Goal: Information Seeking & Learning: Understand process/instructions

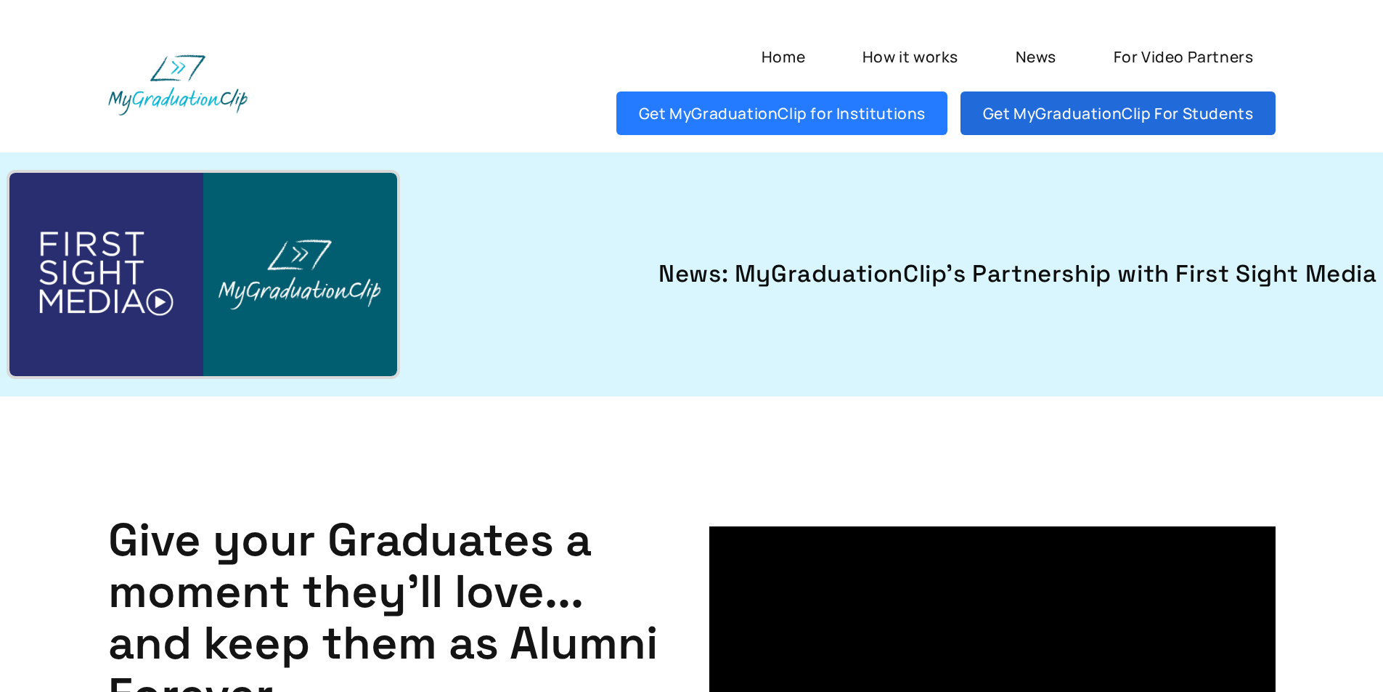
click at [1094, 118] on link "Get MyGraduationClip For Students" at bounding box center [1117, 113] width 314 height 44
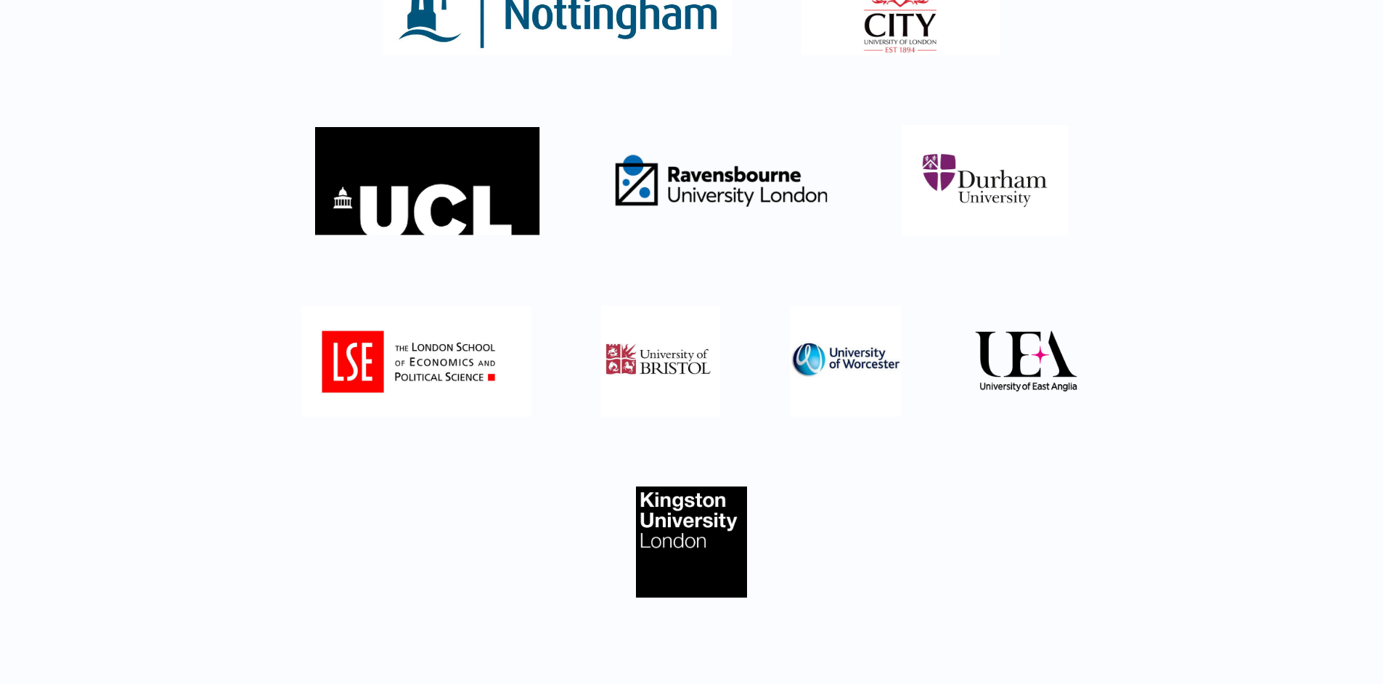
scroll to position [508, 0]
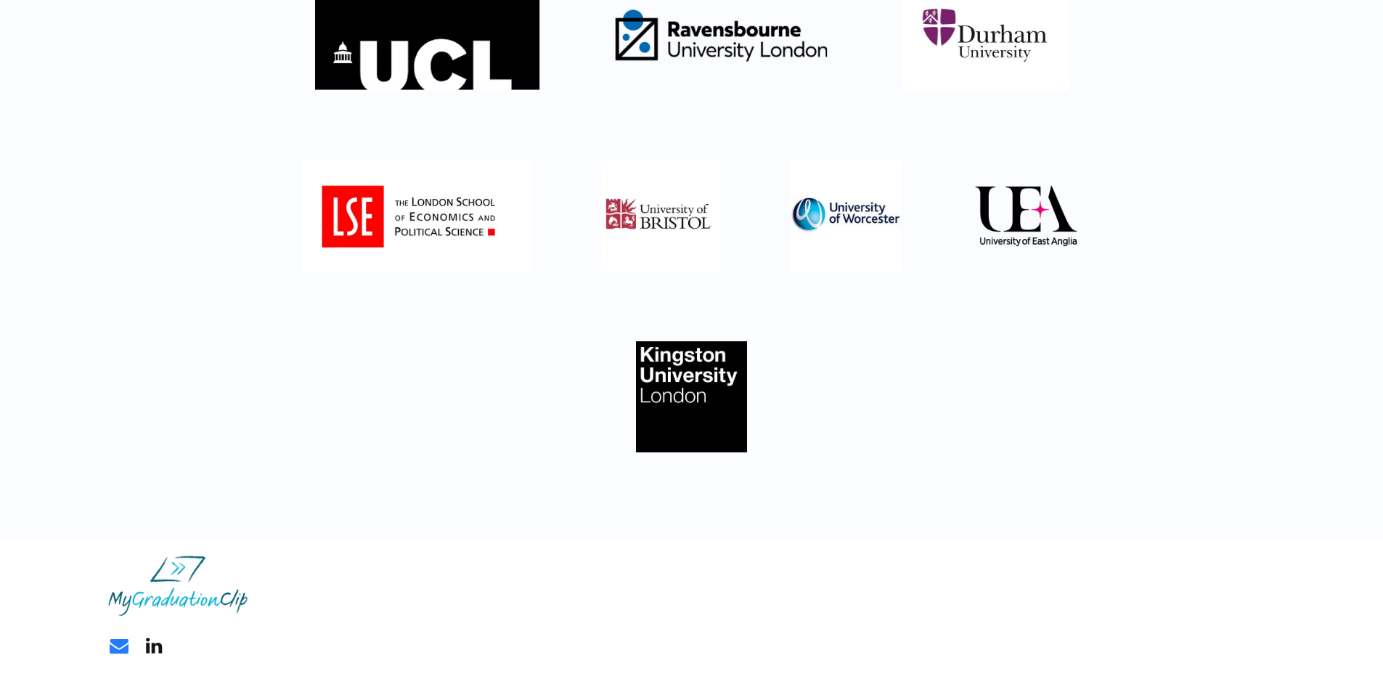
click at [119, 645] on link "Email Email" at bounding box center [119, 646] width 22 height 22
click at [186, 588] on img at bounding box center [177, 585] width 139 height 60
click at [171, 603] on img at bounding box center [177, 585] width 139 height 60
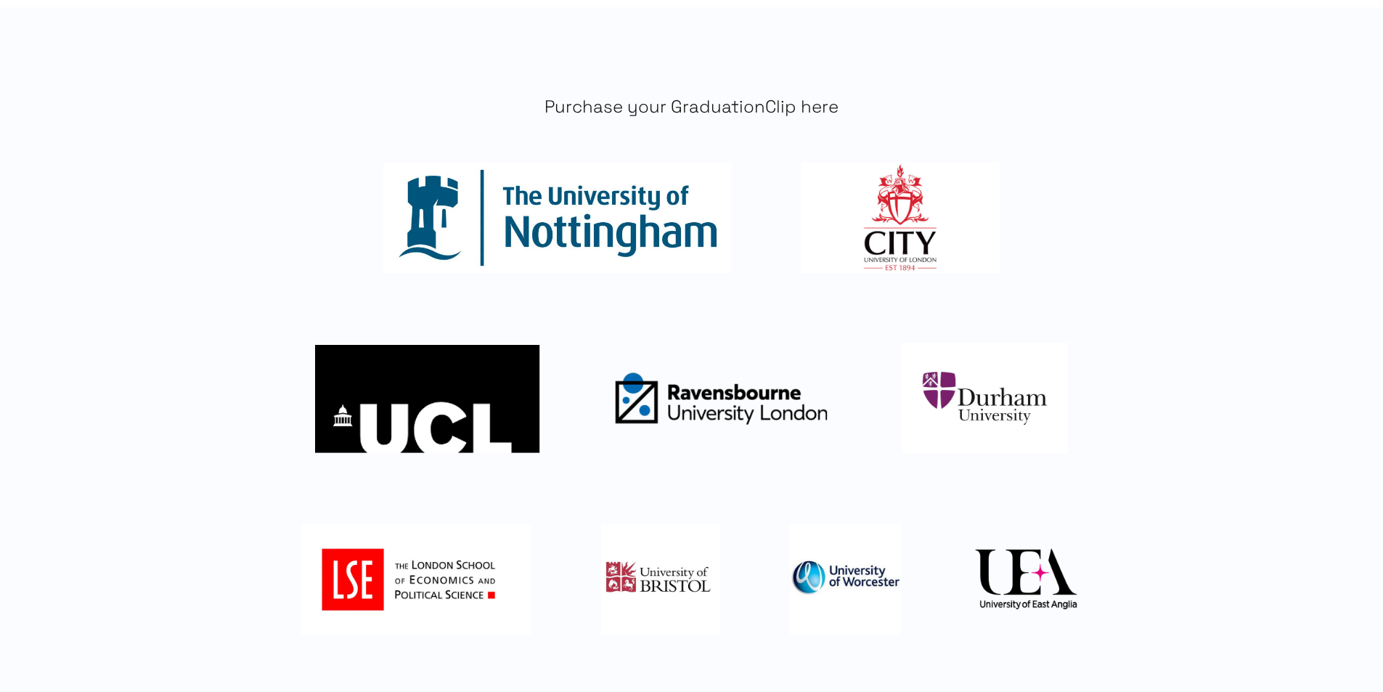
scroll to position [0, 0]
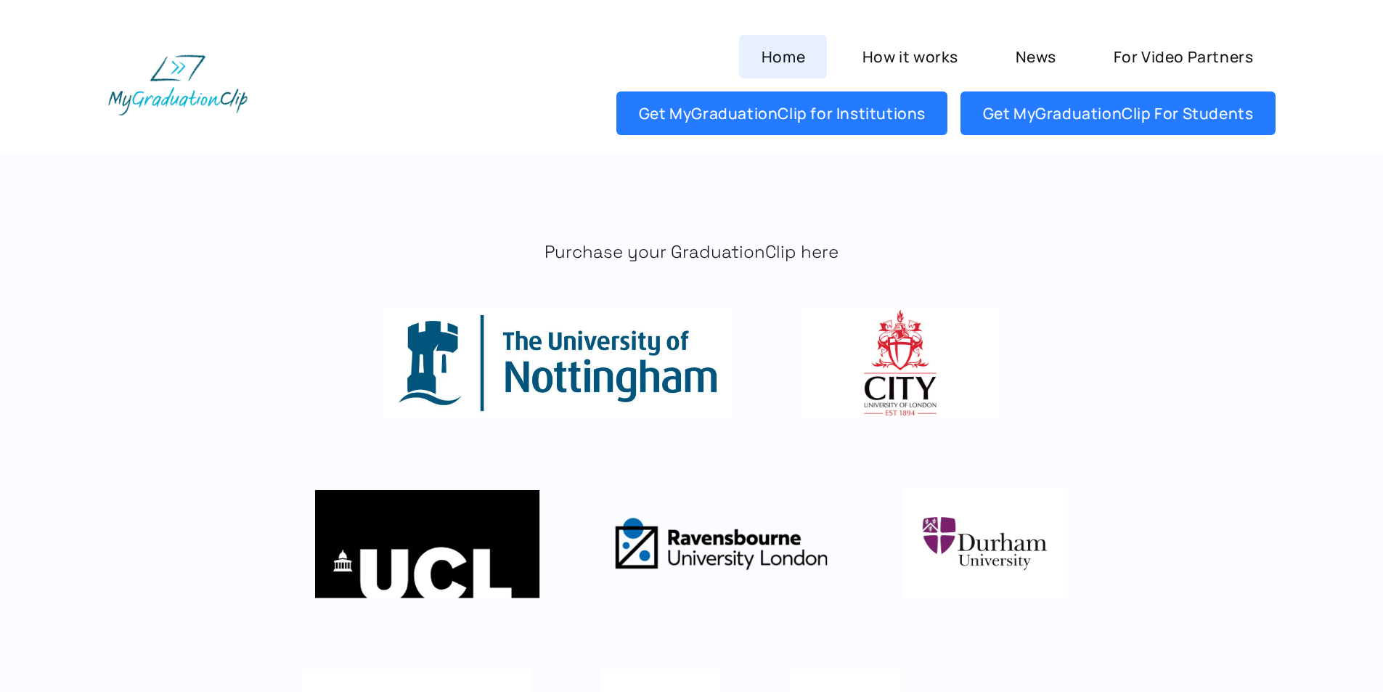
click at [812, 55] on link "Home" at bounding box center [783, 57] width 88 height 44
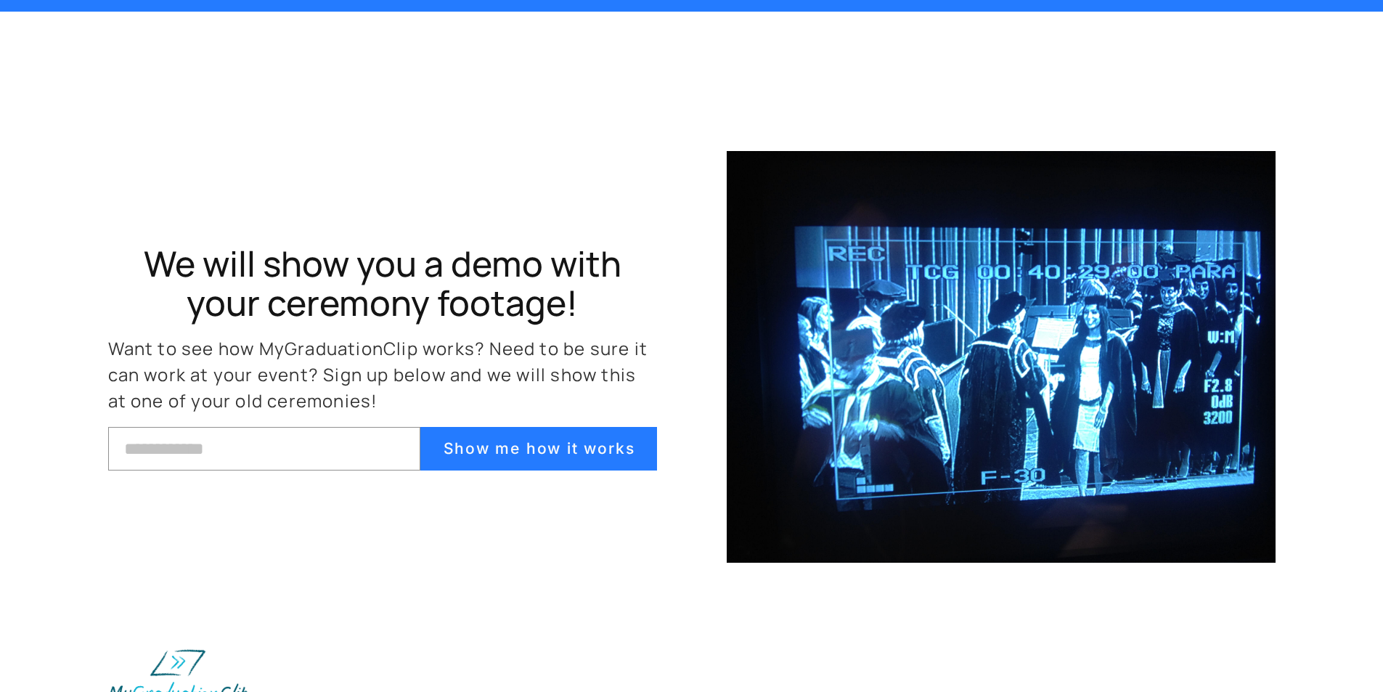
scroll to position [6339, 0]
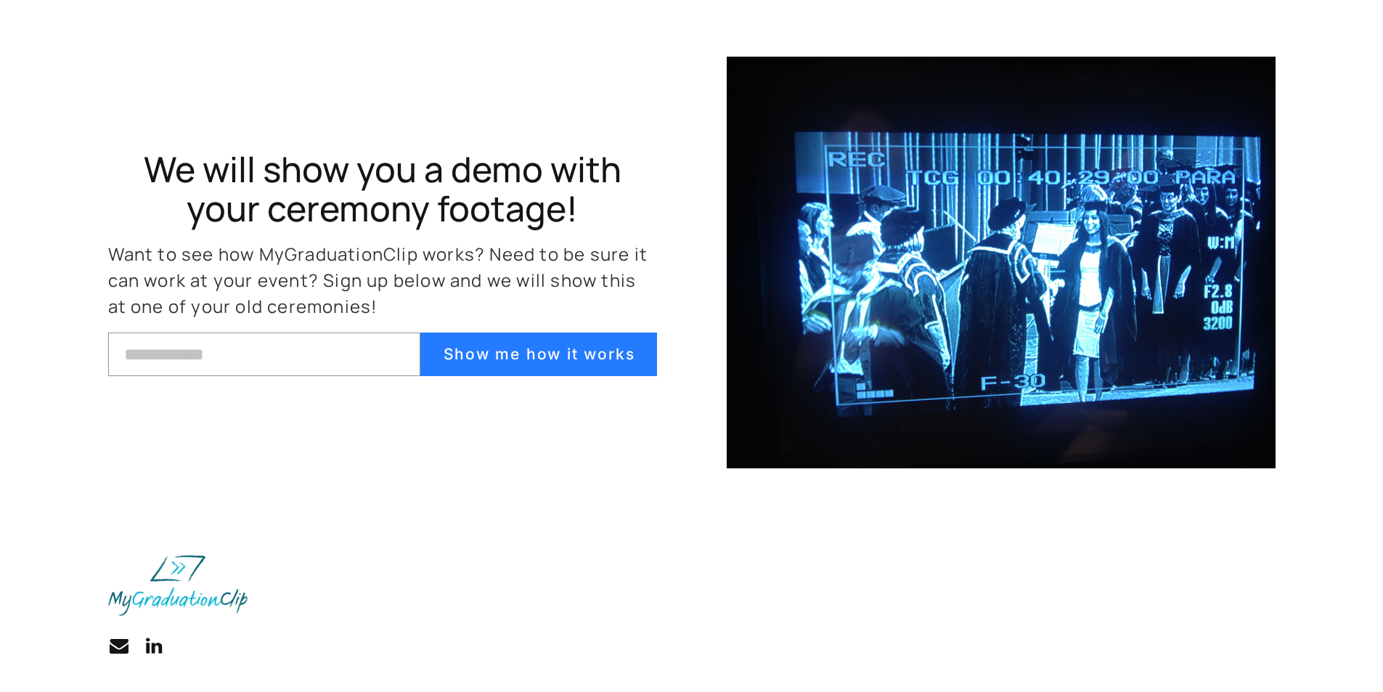
click at [158, 596] on img at bounding box center [177, 585] width 139 height 60
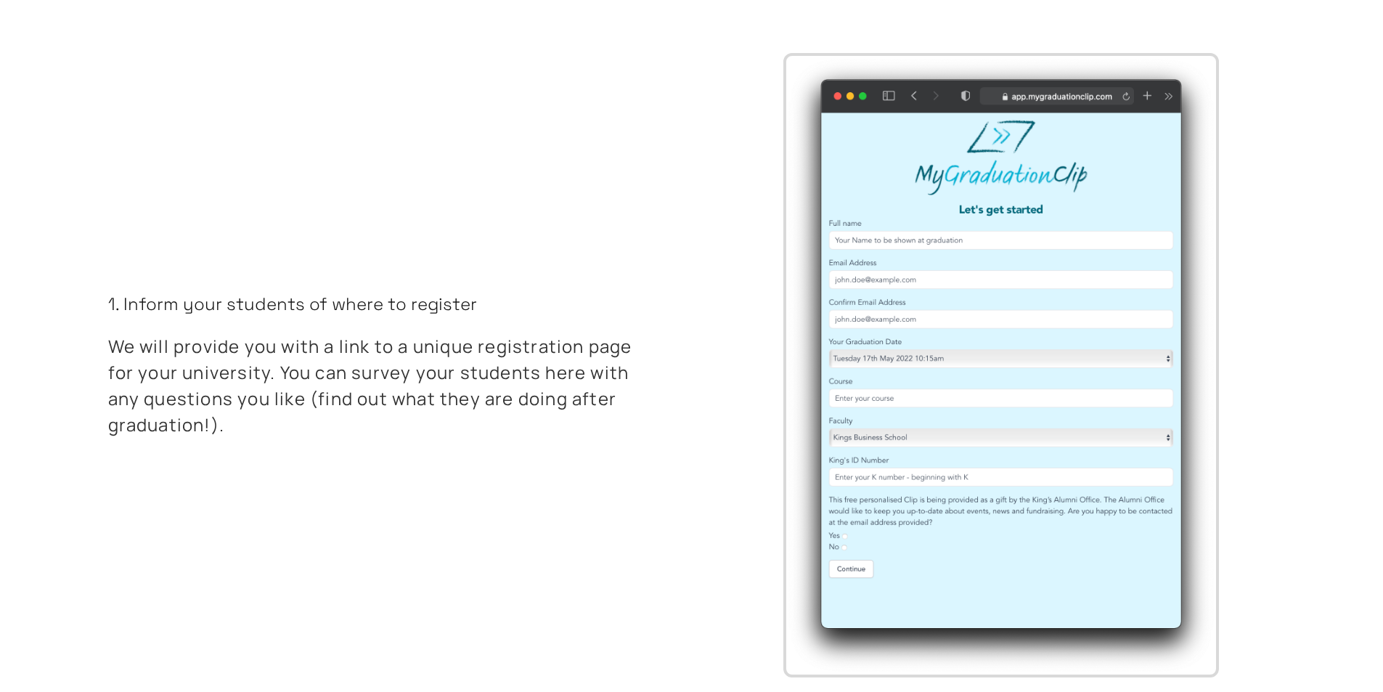
scroll to position [0, 0]
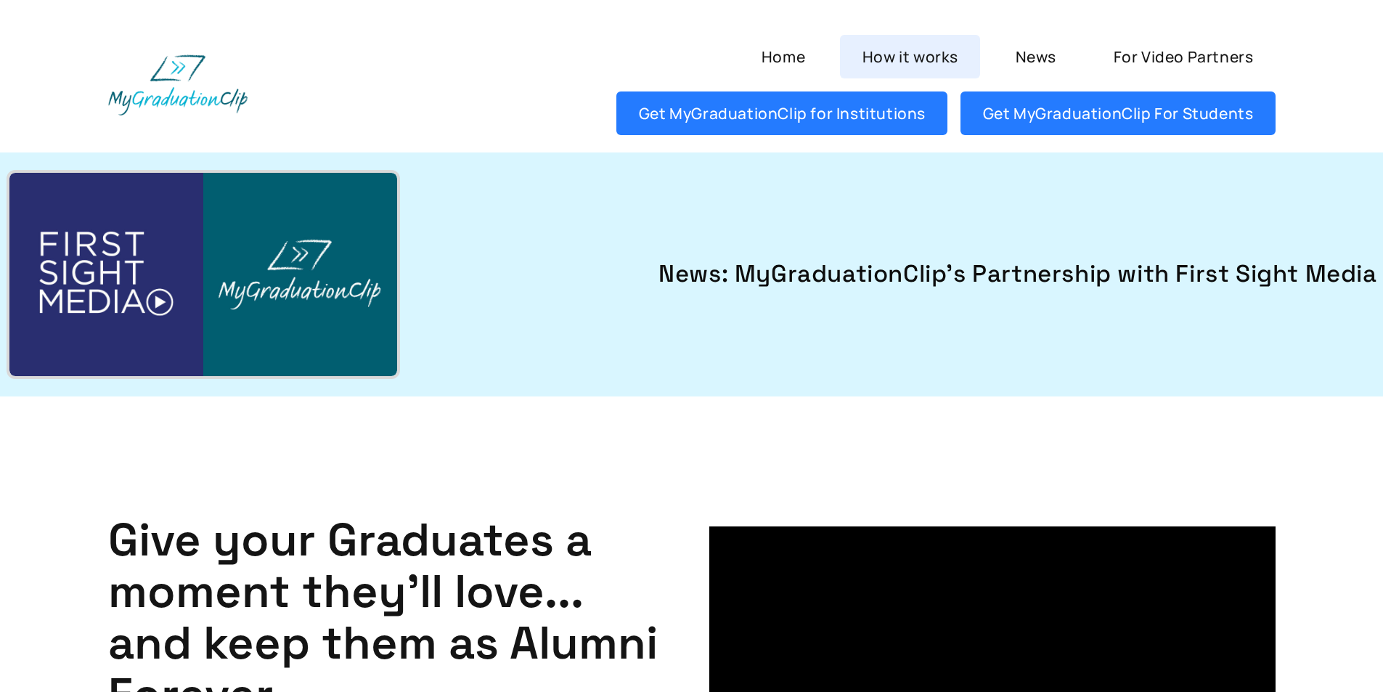
click at [921, 41] on link "How it works" at bounding box center [910, 57] width 140 height 44
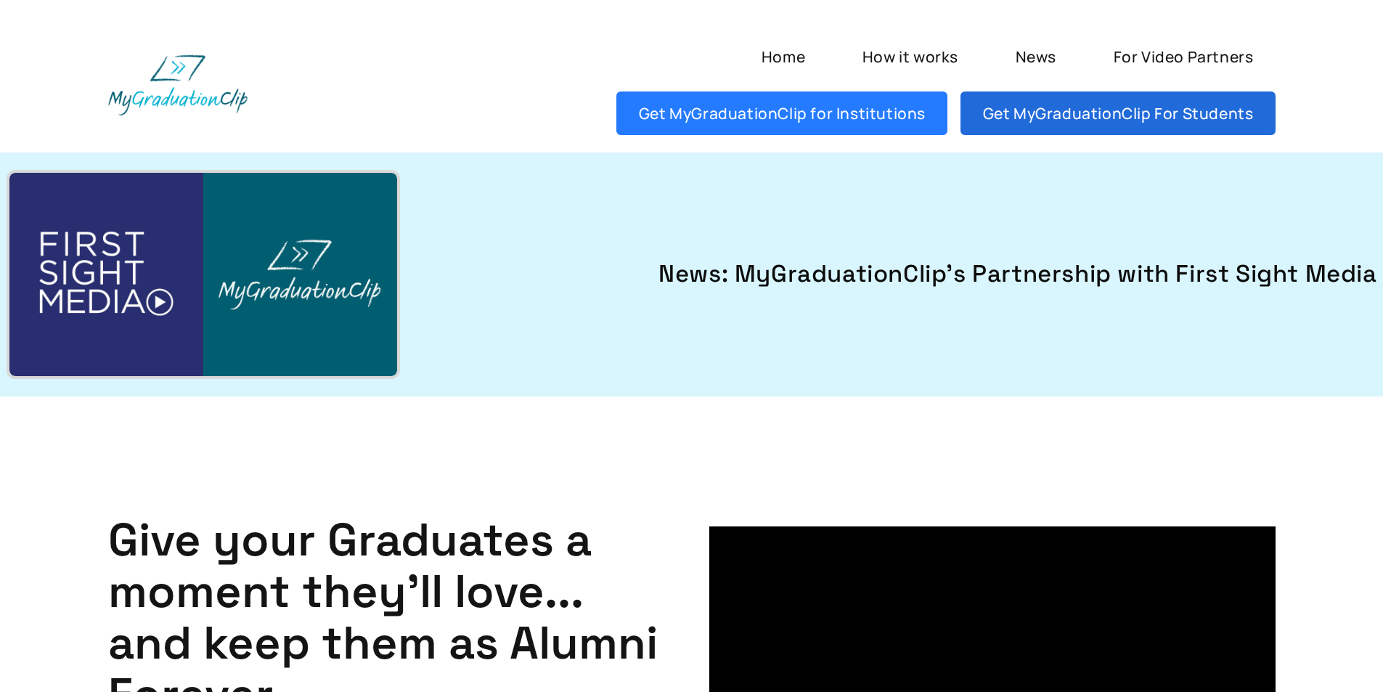
click at [1138, 127] on link "Get MyGraduationClip For Students" at bounding box center [1117, 113] width 314 height 44
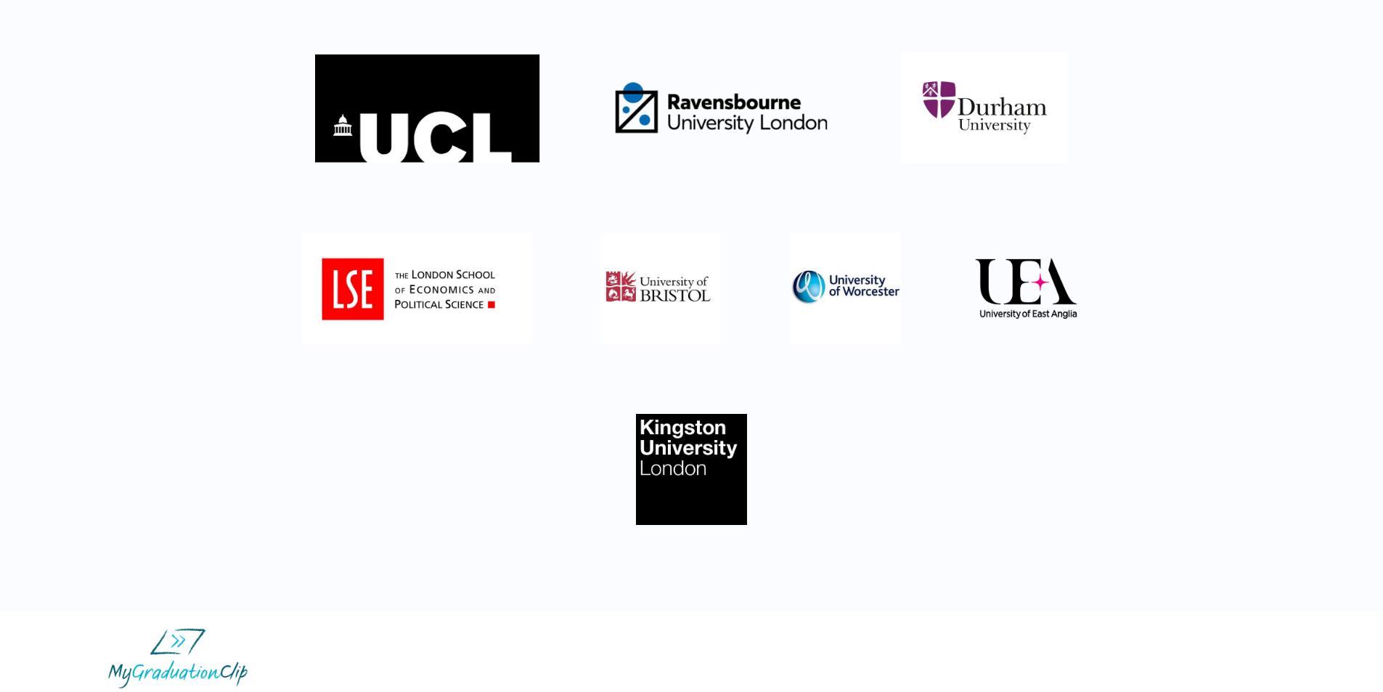
scroll to position [508, 0]
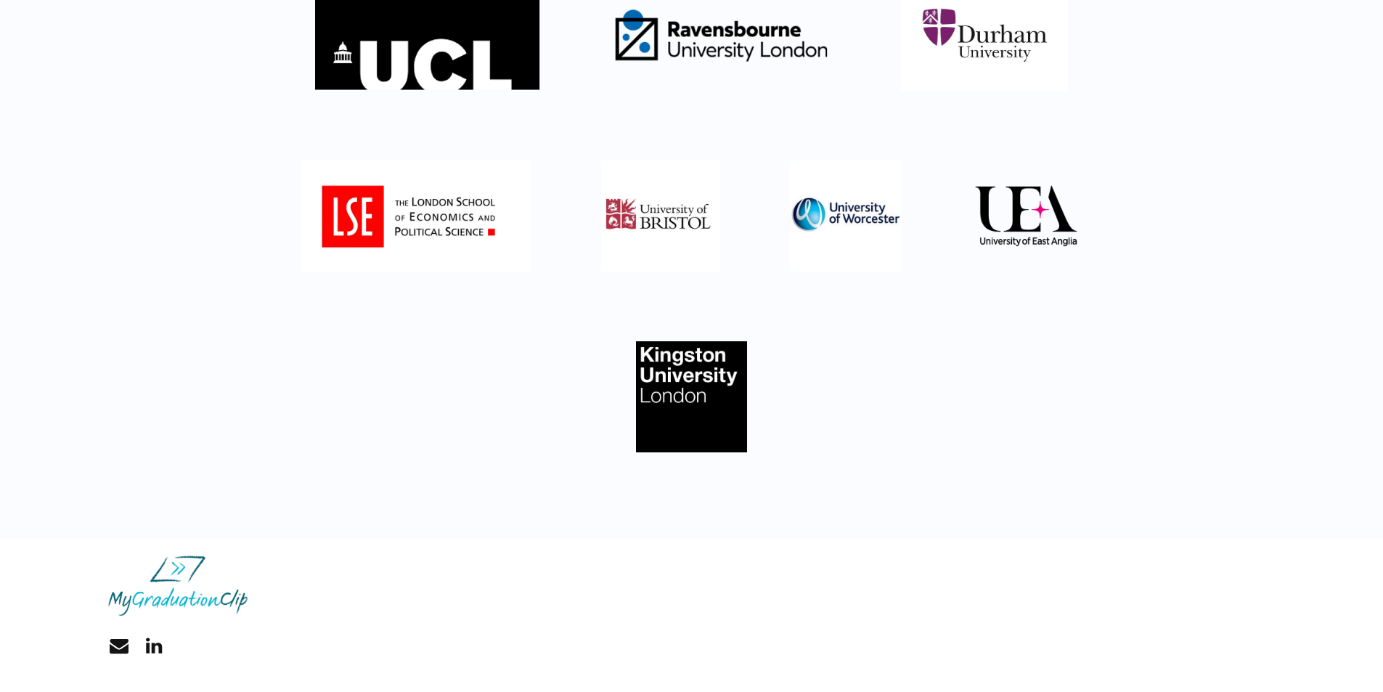
click at [147, 600] on img at bounding box center [177, 585] width 139 height 60
